Goal: Task Accomplishment & Management: Manage account settings

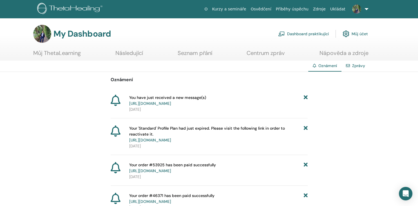
click at [362, 65] on link "Zprávy" at bounding box center [358, 65] width 13 height 5
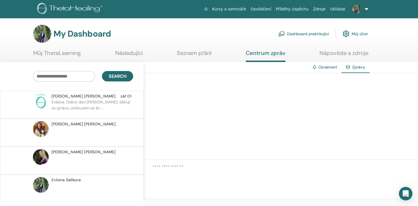
click at [325, 67] on link "Oznámení" at bounding box center [327, 66] width 19 height 5
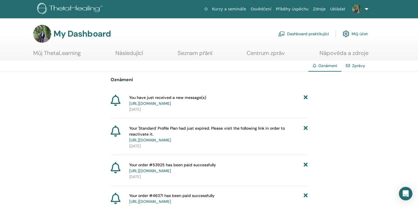
click at [357, 66] on link "Zprávy" at bounding box center [358, 65] width 13 height 5
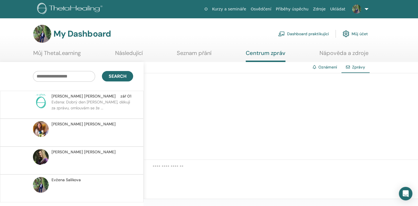
click at [328, 66] on link "Oznámení" at bounding box center [327, 66] width 19 height 5
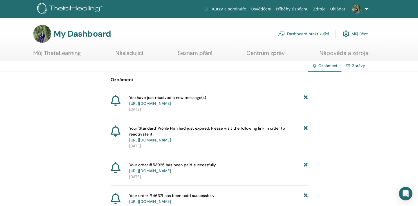
click at [355, 67] on link "Zprávy" at bounding box center [358, 65] width 13 height 5
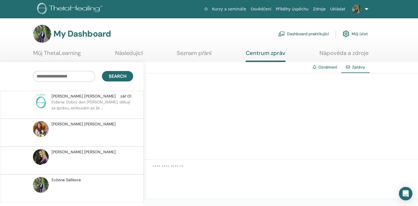
click at [62, 179] on span "Evžena Salikova" at bounding box center [65, 180] width 29 height 6
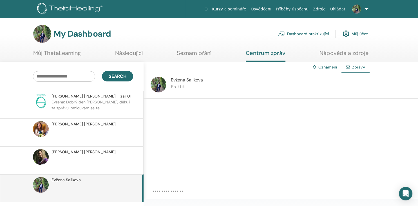
click at [326, 65] on link "Oznámení" at bounding box center [327, 66] width 19 height 5
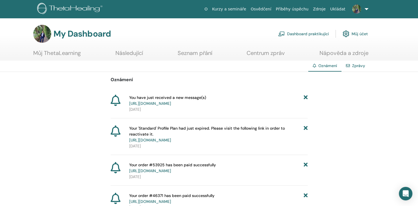
click at [357, 65] on link "Zprávy" at bounding box center [358, 65] width 13 height 5
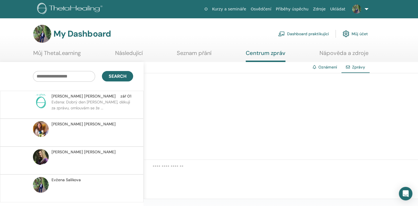
click at [326, 68] on link "Oznámení" at bounding box center [327, 66] width 19 height 5
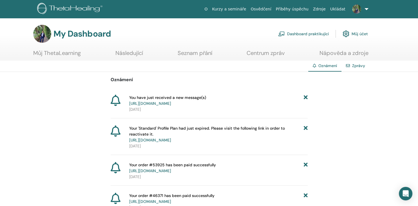
click at [323, 33] on link "Dashboard praktikující" at bounding box center [303, 34] width 51 height 12
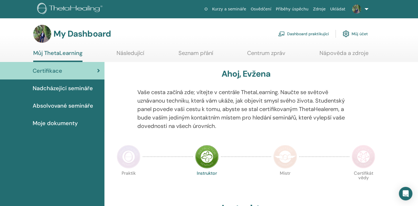
click at [360, 33] on link "Můj účet" at bounding box center [354, 34] width 25 height 12
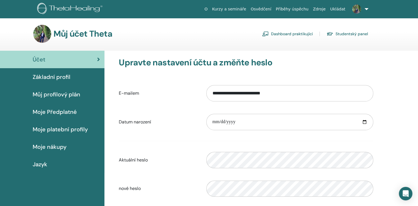
click at [71, 88] on link "Můj profilový plán" at bounding box center [52, 93] width 104 height 17
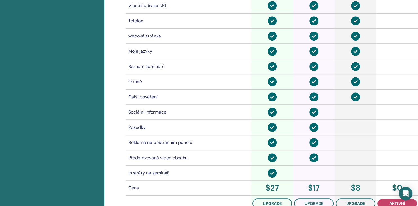
scroll to position [112, 0]
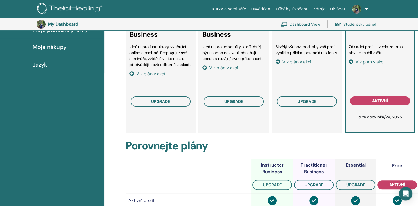
click at [368, 64] on span "Viz plán v akci" at bounding box center [369, 62] width 29 height 6
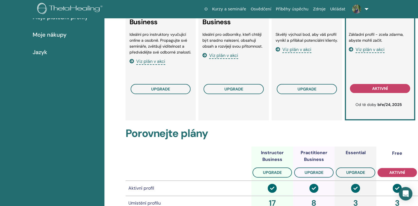
scroll to position [0, 0]
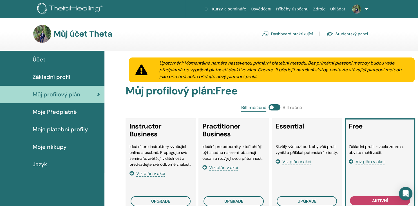
click at [349, 35] on link "Studentský panel" at bounding box center [346, 33] width 41 height 9
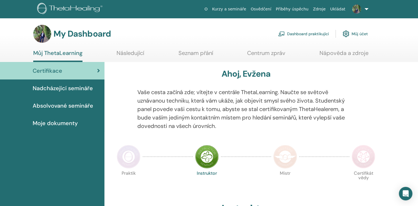
click at [301, 34] on link "Dashboard praktikující" at bounding box center [303, 34] width 51 height 12
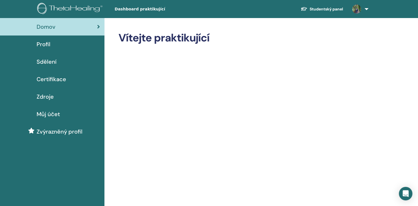
click at [48, 45] on span "Profil" at bounding box center [44, 44] width 14 height 8
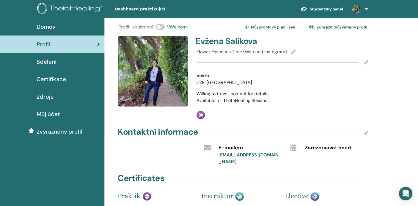
click at [365, 64] on icon at bounding box center [365, 62] width 4 height 4
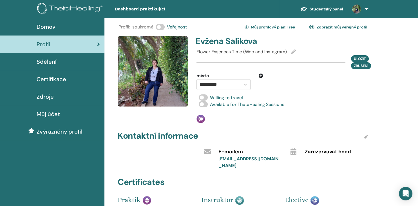
click at [200, 98] on span at bounding box center [203, 97] width 9 height 6
click at [356, 58] on span "Uložit" at bounding box center [359, 59] width 12 height 6
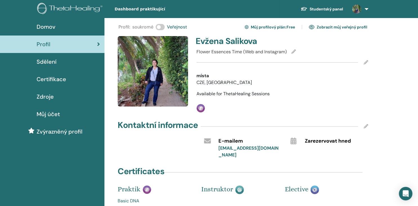
click at [365, 125] on icon at bounding box center [365, 126] width 4 height 4
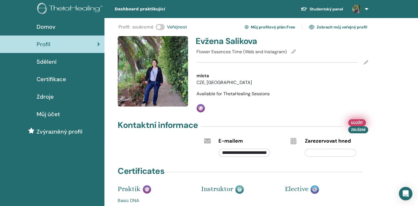
click at [362, 122] on span "Uložit" at bounding box center [357, 123] width 12 height 6
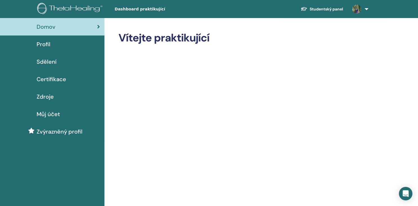
click at [41, 45] on span "Profil" at bounding box center [44, 44] width 14 height 8
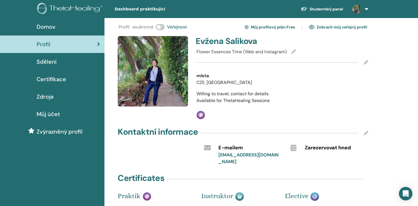
click at [368, 62] on icon at bounding box center [365, 62] width 4 height 4
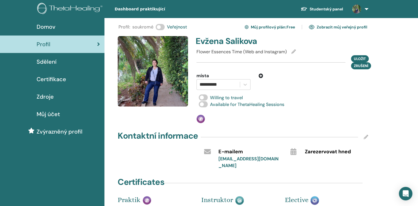
click at [200, 103] on span at bounding box center [203, 104] width 9 height 6
click at [200, 97] on span at bounding box center [203, 97] width 9 height 6
click at [360, 60] on span "Uložit" at bounding box center [359, 59] width 12 height 6
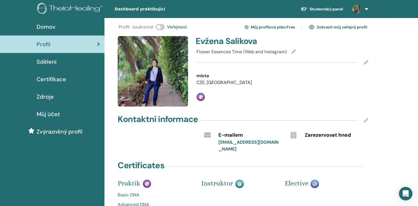
click at [329, 27] on link "Zobrazit můj veřejný profil" at bounding box center [337, 26] width 58 height 9
